Goal: Task Accomplishment & Management: Use online tool/utility

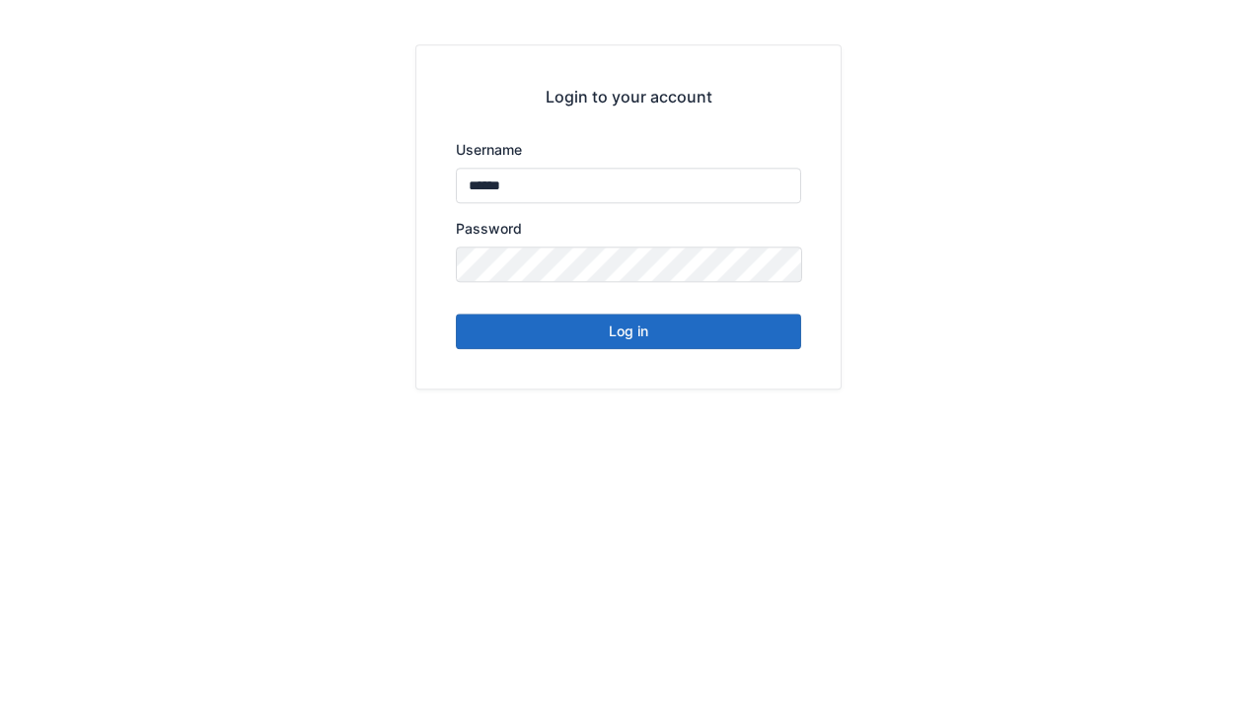
click at [700, 530] on button "Log in" at bounding box center [628, 526] width 345 height 36
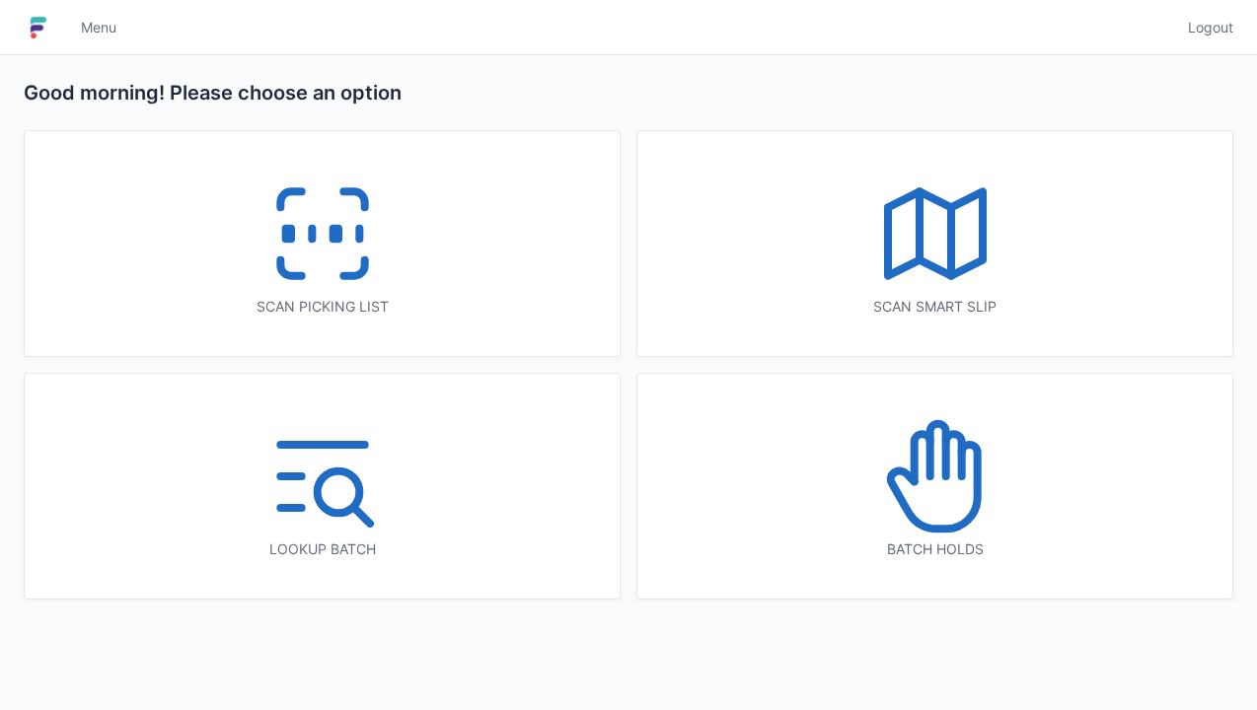
click at [295, 245] on icon at bounding box center [323, 234] width 126 height 126
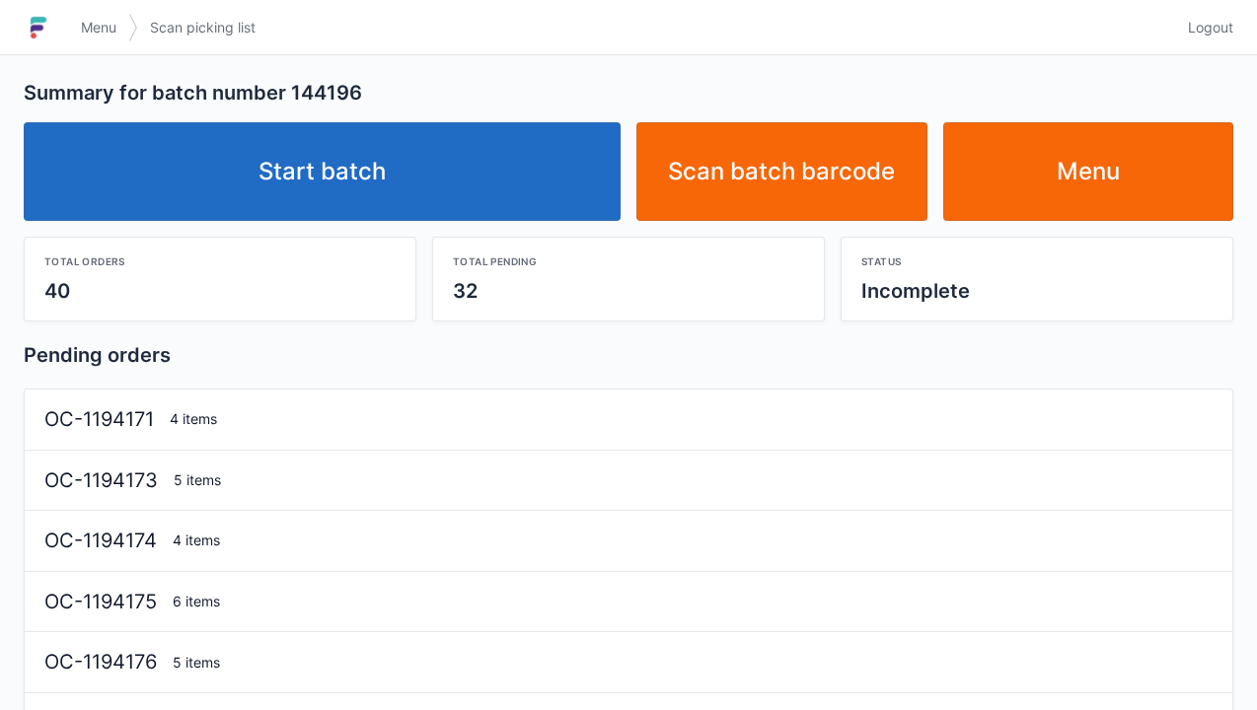
click at [403, 136] on link "Start batch" at bounding box center [322, 171] width 597 height 99
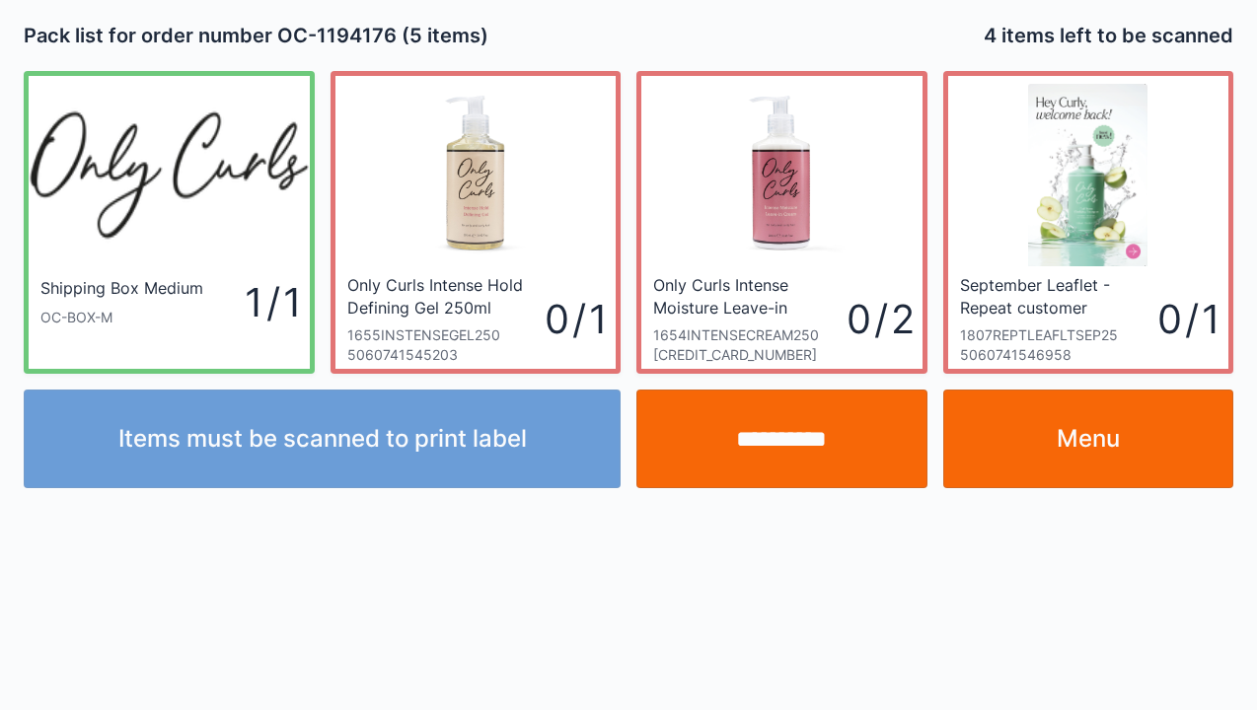
click at [1110, 434] on link "Menu" at bounding box center [1088, 439] width 291 height 99
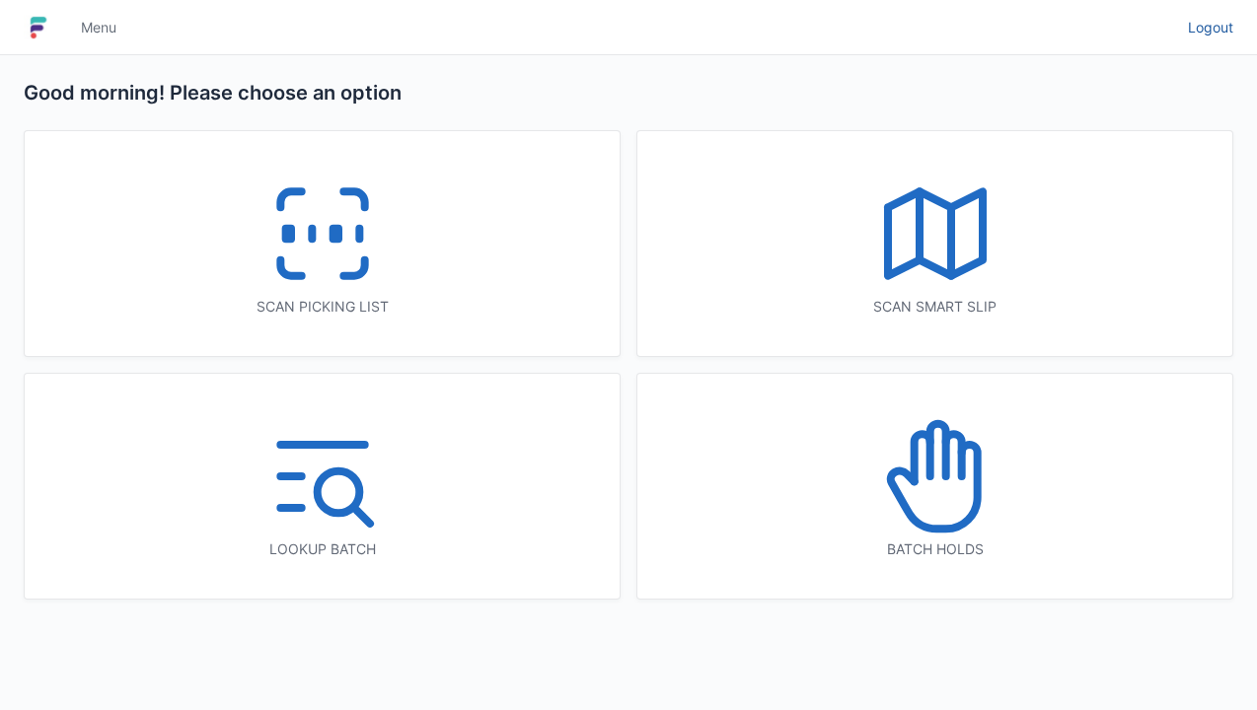
click at [1204, 19] on span "Logout" at bounding box center [1210, 28] width 45 height 20
